Goal: Information Seeking & Learning: Learn about a topic

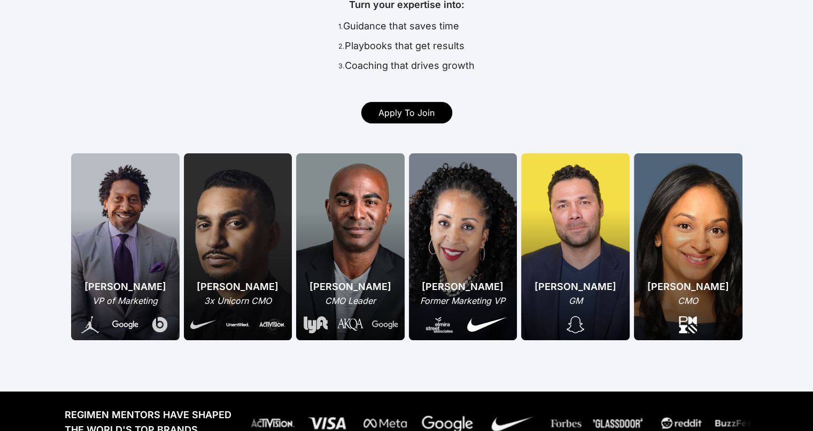
scroll to position [142, 0]
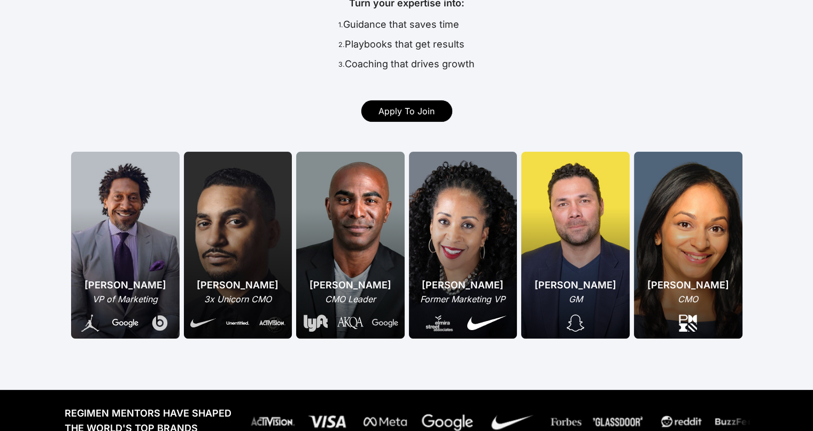
click at [106, 230] on div "[PERSON_NAME] VP of Marketing" at bounding box center [125, 245] width 109 height 187
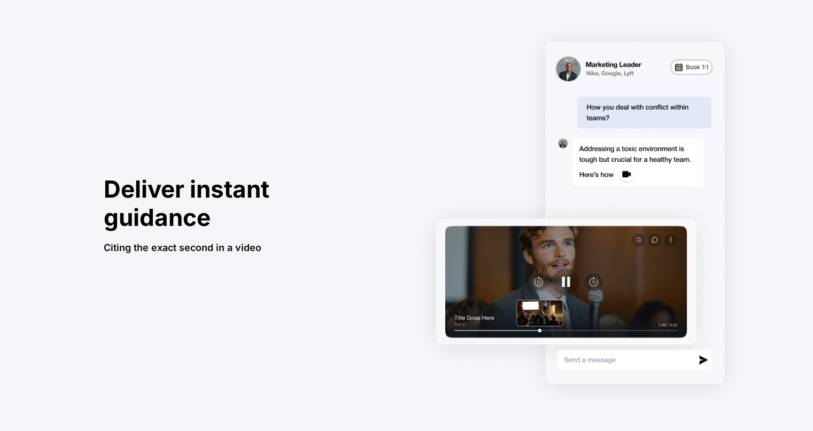
scroll to position [693, 0]
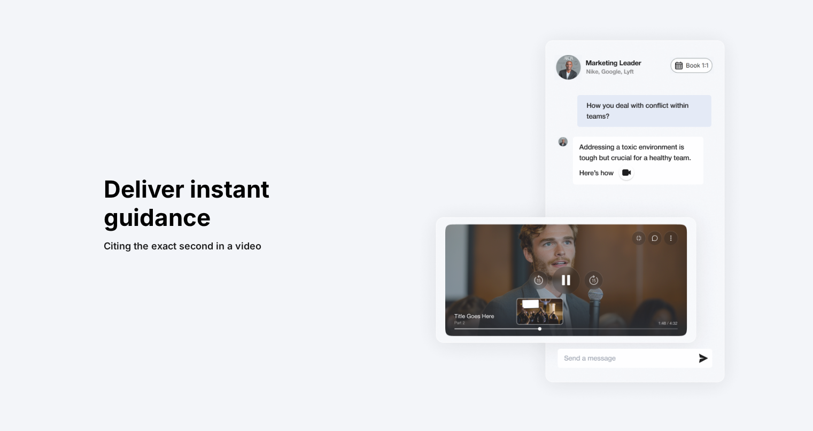
click at [551, 256] on img at bounding box center [579, 213] width 339 height 391
click at [328, 198] on div "Deliver instant guidance" at bounding box center [241, 204] width 274 height 57
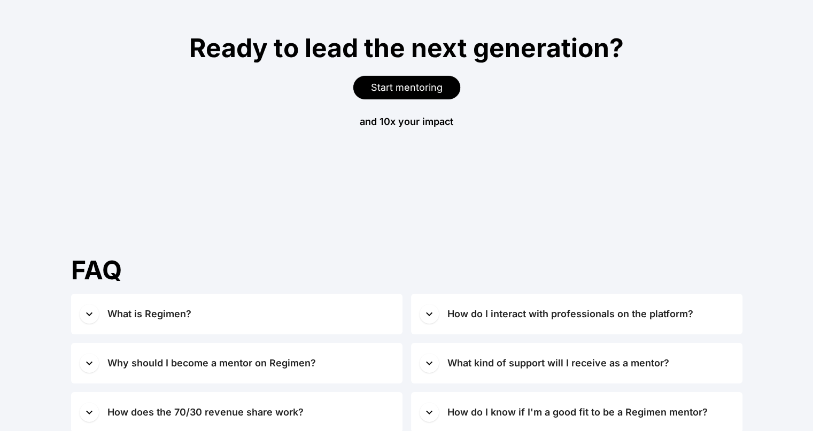
scroll to position [4144, 0]
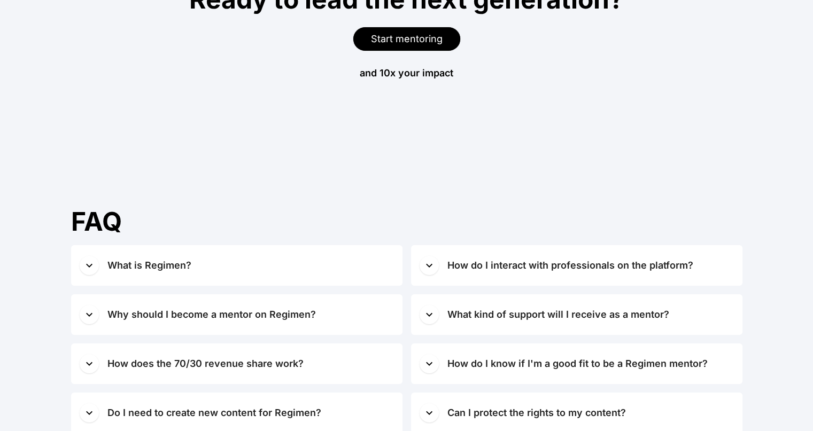
click at [145, 271] on div "What is Regimen?" at bounding box center [149, 265] width 84 height 15
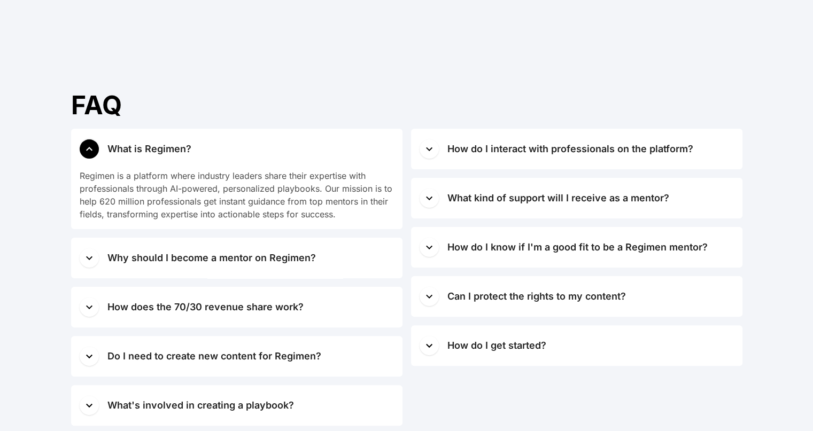
scroll to position [4303, 0]
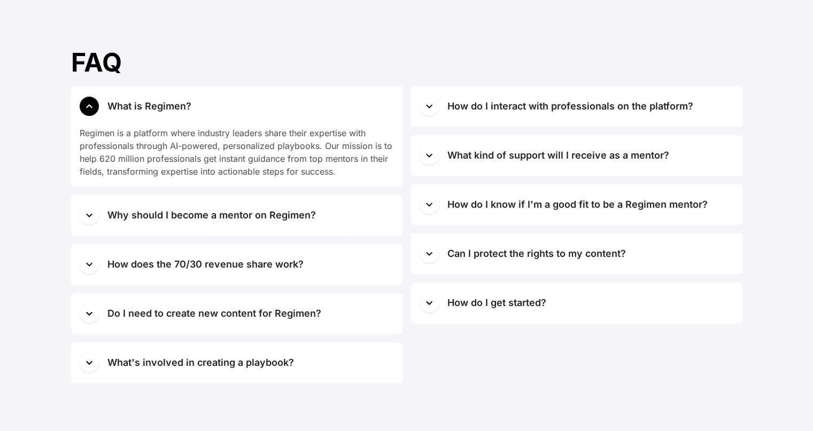
click at [126, 207] on button "Why should I become a mentor on Regimen?" at bounding box center [236, 215] width 331 height 41
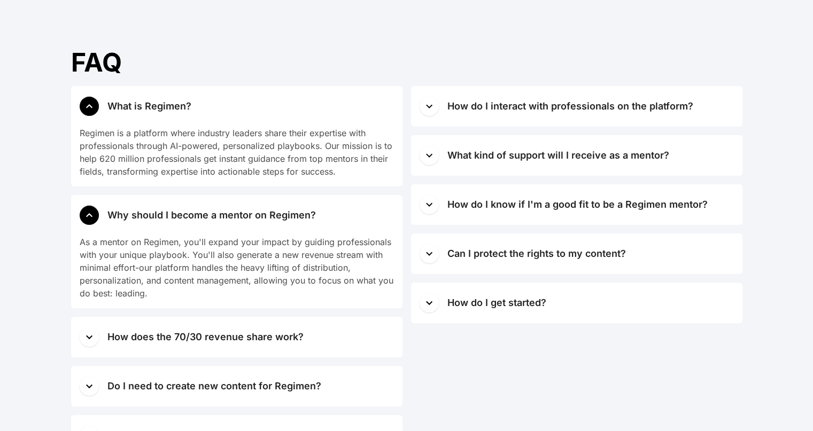
click at [103, 336] on button "How does the 70/30 revenue share work?" at bounding box center [236, 337] width 331 height 41
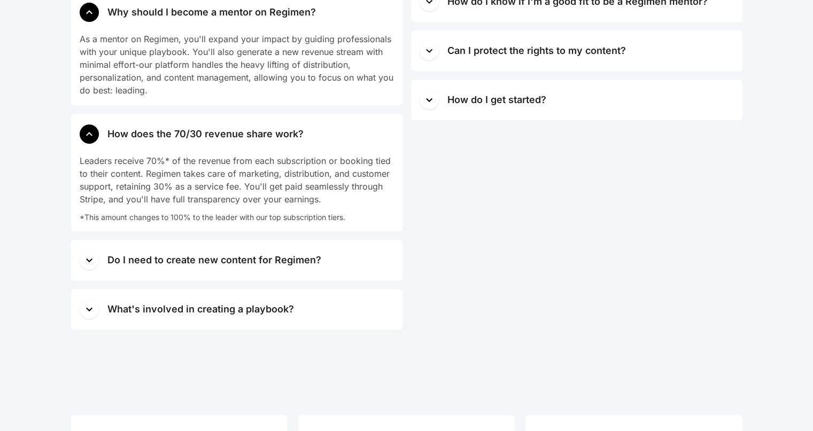
scroll to position [4504, 0]
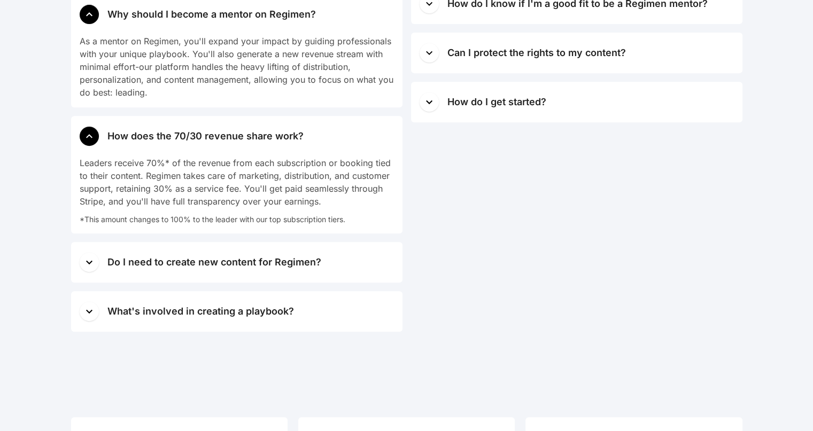
click at [95, 317] on icon "button" at bounding box center [89, 311] width 13 height 13
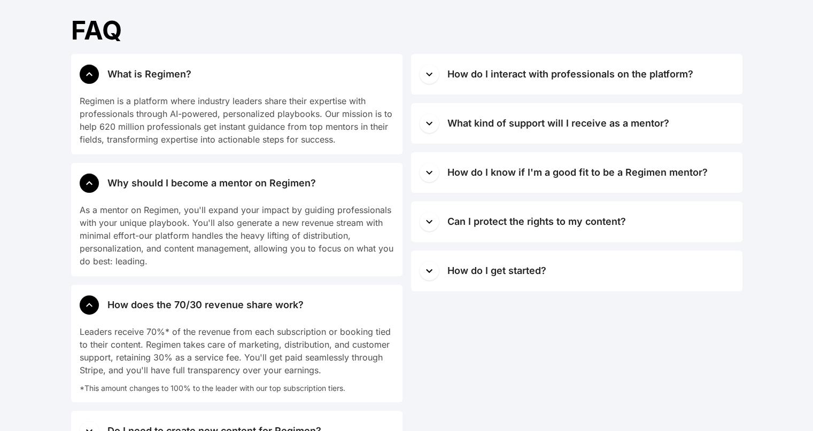
scroll to position [4336, 0]
click at [534, 79] on div "How do I interact with professionals on the platform?" at bounding box center [571, 73] width 246 height 15
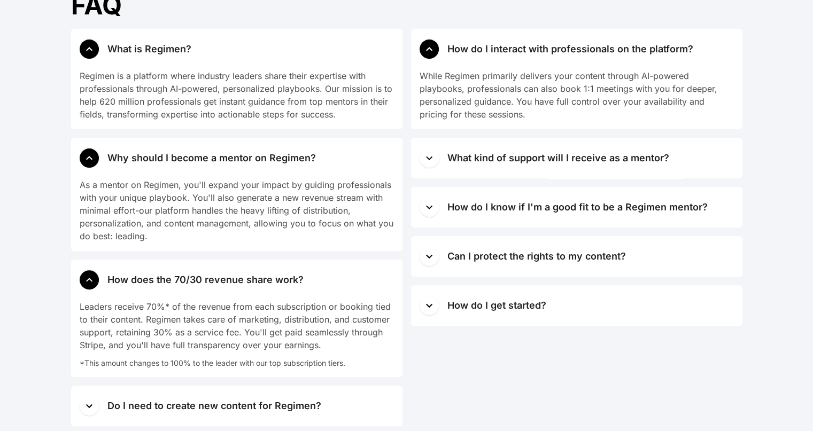
scroll to position [4361, 0]
click at [665, 156] on div "What kind of support will I receive as a mentor?" at bounding box center [559, 157] width 222 height 15
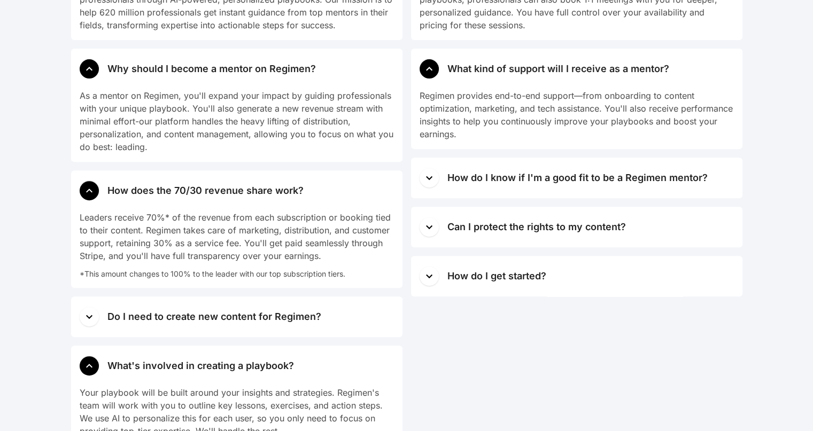
scroll to position [4457, 0]
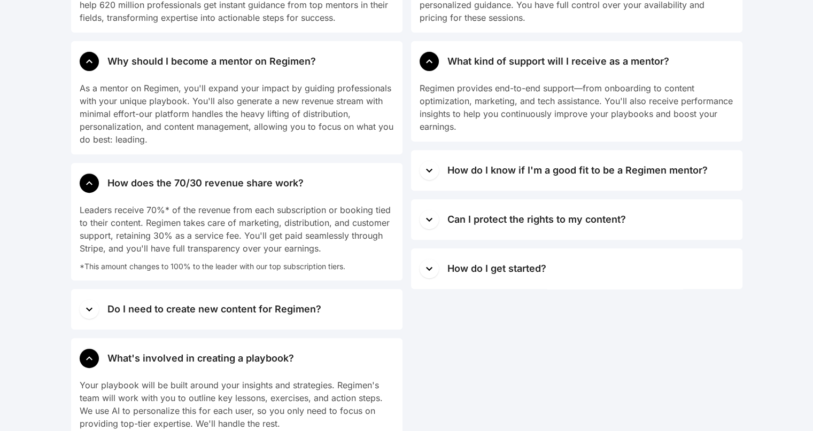
click at [689, 173] on div "How do I know if I'm a good fit to be a Regimen mentor?" at bounding box center [578, 170] width 260 height 15
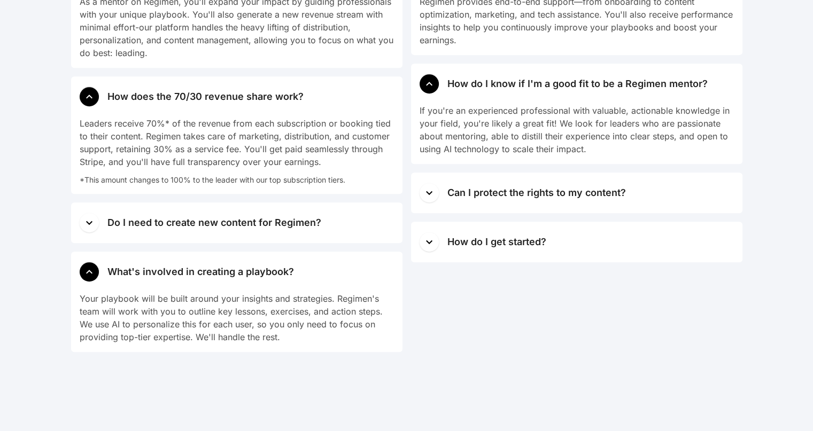
scroll to position [4545, 0]
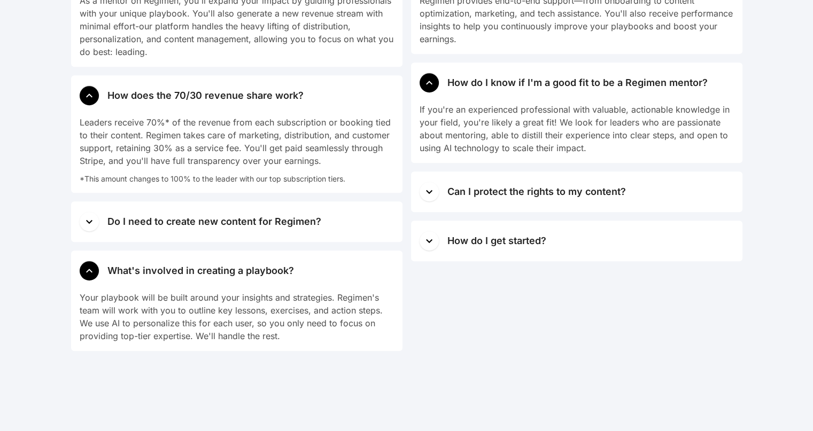
click at [688, 192] on span "Can I protect the rights to my content?" at bounding box center [591, 191] width 287 height 15
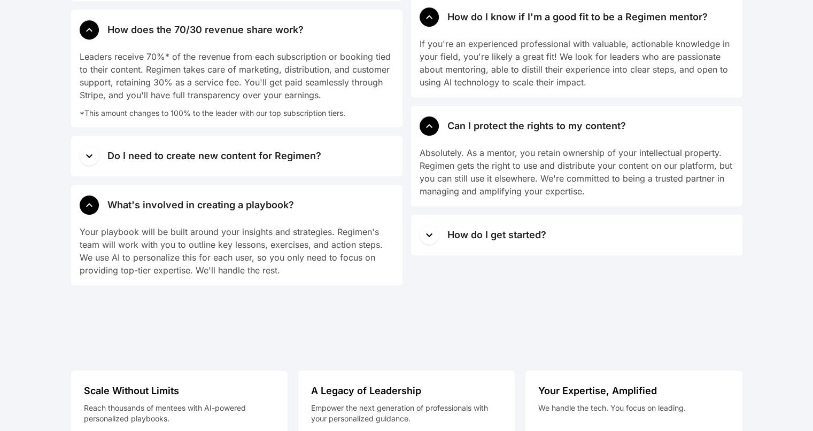
scroll to position [4613, 0]
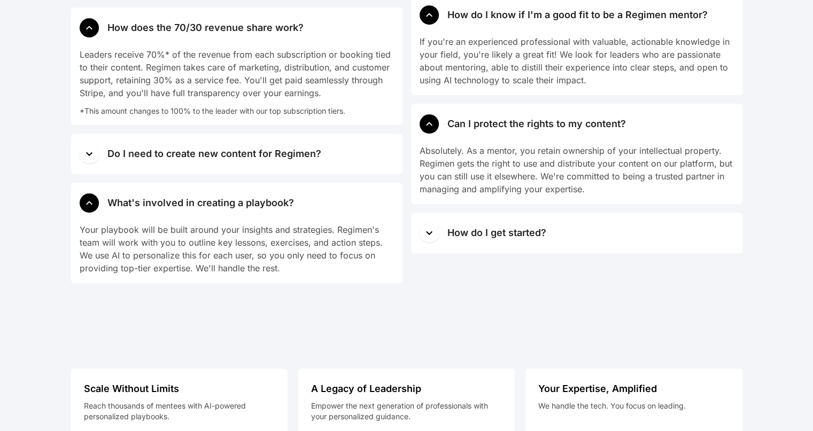
click at [656, 256] on div "How do I interact with professionals on the platform? While Regimen primarily d…" at bounding box center [576, 30] width 331 height 507
click at [656, 239] on span "How do I get started?" at bounding box center [591, 233] width 287 height 15
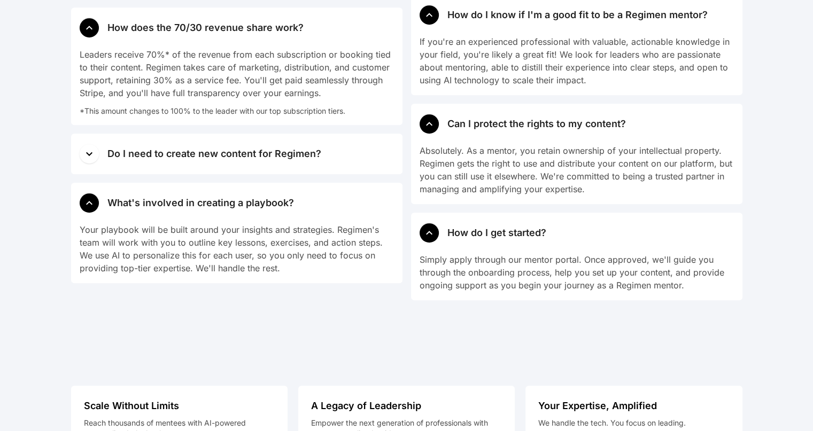
click at [743, 214] on div "FAQ What is Regimen? Regimen is a platform where industry leaders share their e…" at bounding box center [407, 20] width 684 height 646
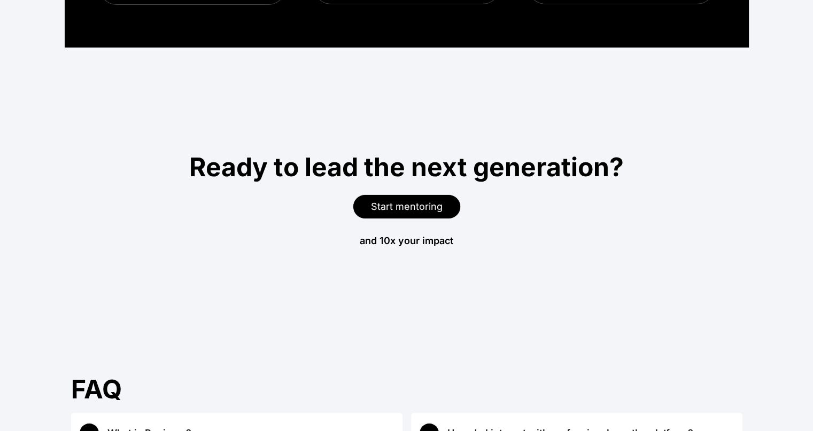
scroll to position [3943, 0]
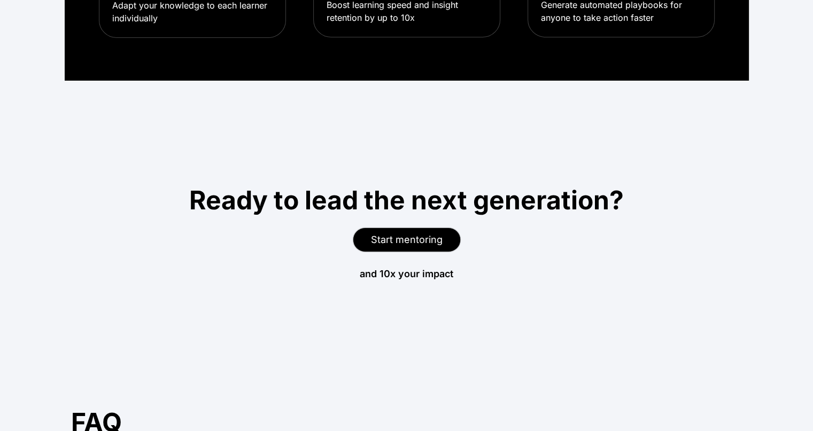
click at [430, 245] on span "Start mentoring" at bounding box center [407, 239] width 72 height 11
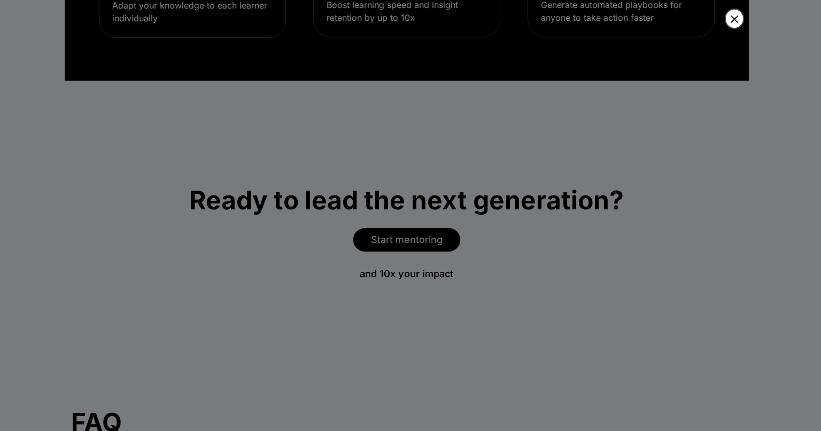
click at [732, 21] on icon "button" at bounding box center [734, 19] width 7 height 7
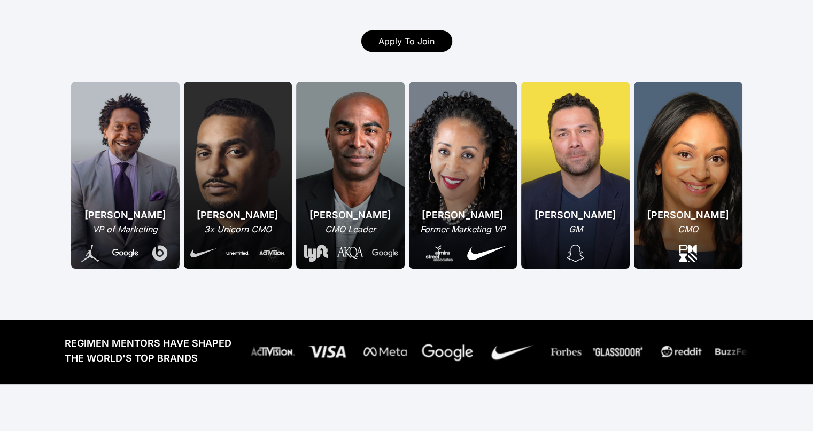
scroll to position [0, 0]
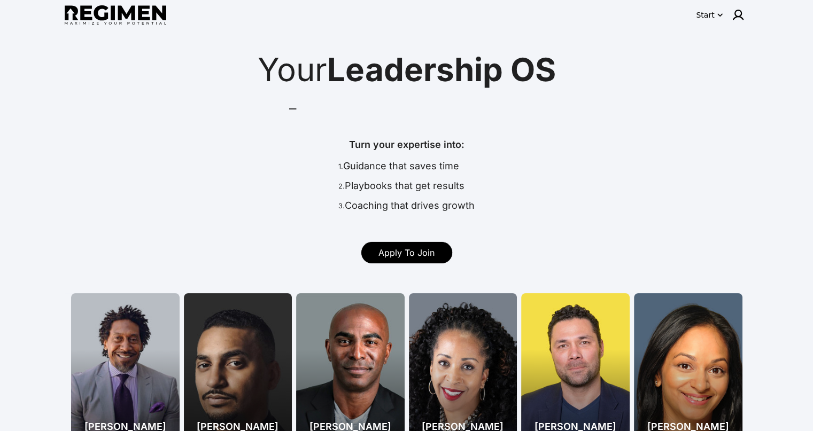
click at [718, 14] on icon "button" at bounding box center [720, 14] width 5 height 3
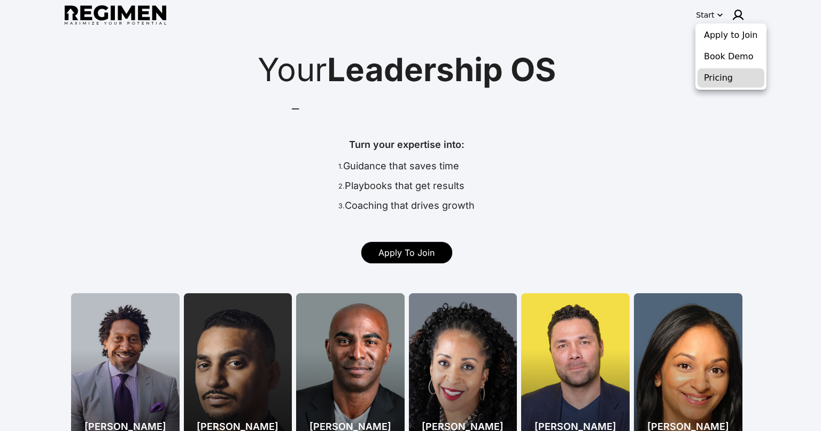
click at [721, 76] on button "Pricing" at bounding box center [731, 77] width 67 height 19
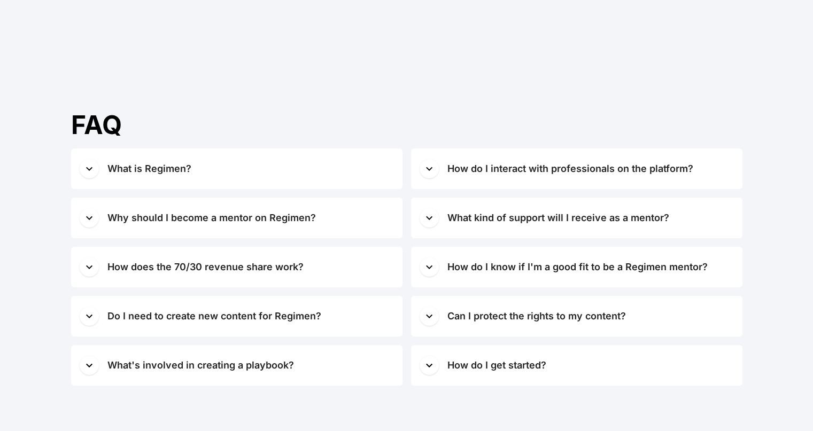
scroll to position [4775, 0]
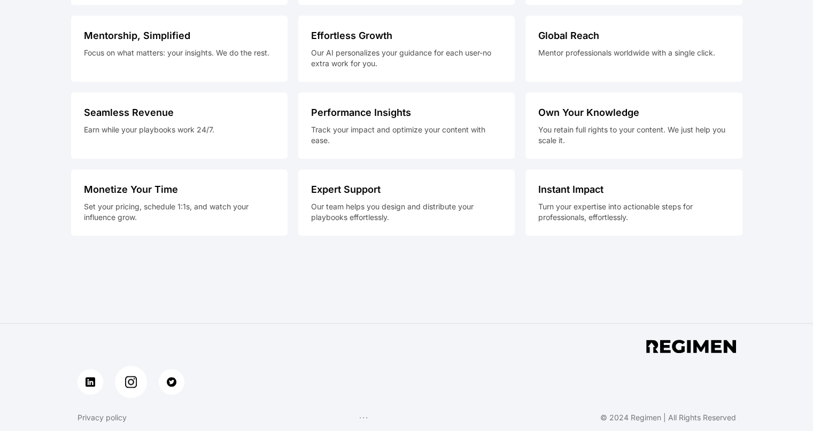
click at [129, 384] on img at bounding box center [131, 382] width 12 height 12
click at [423, 16] on div "Effortless Growth Our AI personalizes your guidance for each user-no extra work…" at bounding box center [406, 49] width 217 height 66
